Goal: Task Accomplishment & Management: Manage account settings

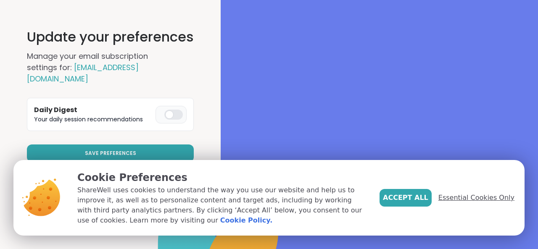
click at [462, 199] on span "Essential Cookies Only" at bounding box center [476, 198] width 76 height 10
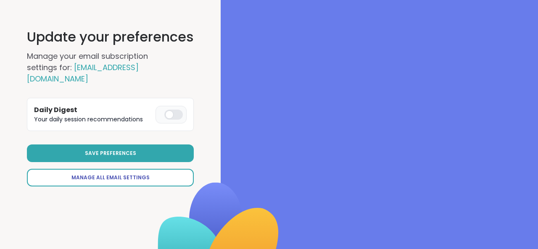
click at [148, 169] on link "Manage All Email Settings" at bounding box center [110, 178] width 167 height 18
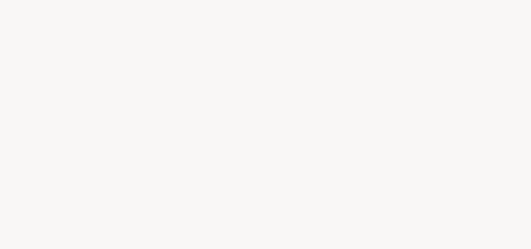
select select "**"
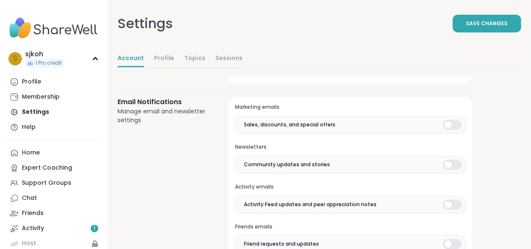
scroll to position [155, 0]
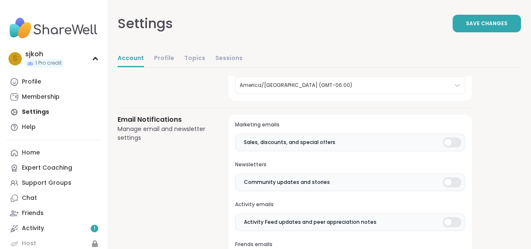
click at [451, 143] on div at bounding box center [452, 142] width 18 height 10
click at [450, 180] on div at bounding box center [452, 182] width 18 height 10
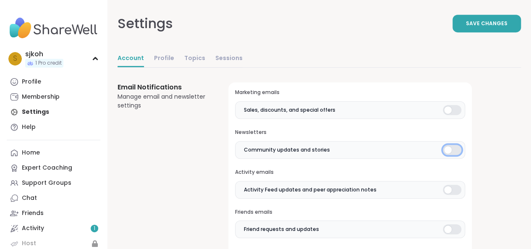
scroll to position [192, 0]
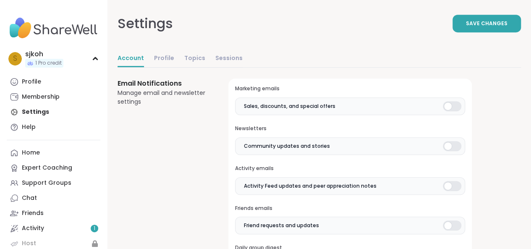
click at [450, 181] on div at bounding box center [452, 186] width 18 height 10
click at [448, 223] on div at bounding box center [452, 226] width 18 height 10
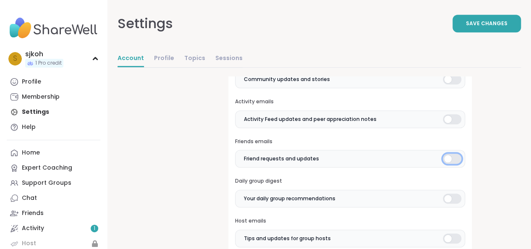
scroll to position [259, 0]
click at [446, 200] on div at bounding box center [452, 198] width 18 height 10
click at [446, 235] on div at bounding box center [452, 238] width 18 height 10
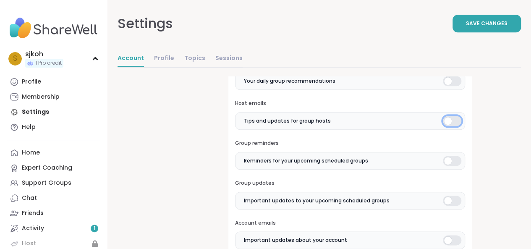
scroll to position [376, 0]
click at [449, 156] on div at bounding box center [452, 160] width 18 height 10
click at [447, 198] on div at bounding box center [452, 200] width 18 height 10
click at [449, 236] on div at bounding box center [452, 240] width 18 height 10
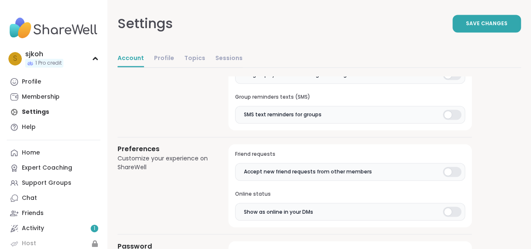
scroll to position [599, 0]
click at [450, 207] on div at bounding box center [452, 211] width 18 height 10
click at [450, 166] on div at bounding box center [452, 171] width 18 height 10
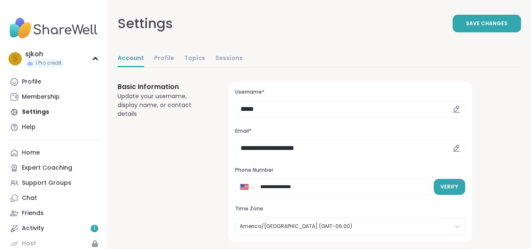
scroll to position [0, 0]
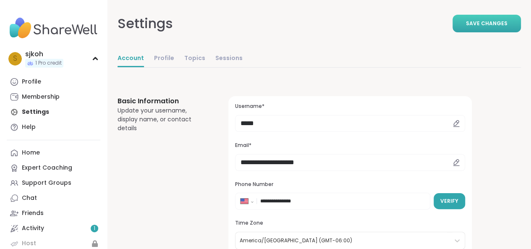
click at [480, 27] on span "Save Changes" at bounding box center [487, 24] width 42 height 8
